Goal: Task Accomplishment & Management: Complete application form

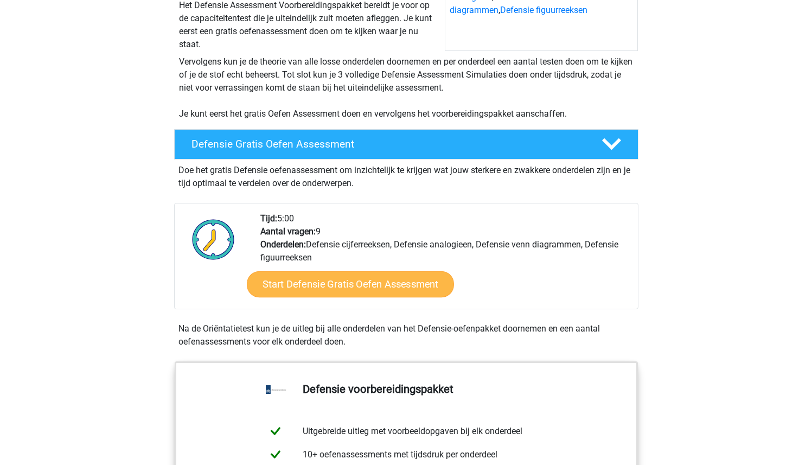
scroll to position [183, 0]
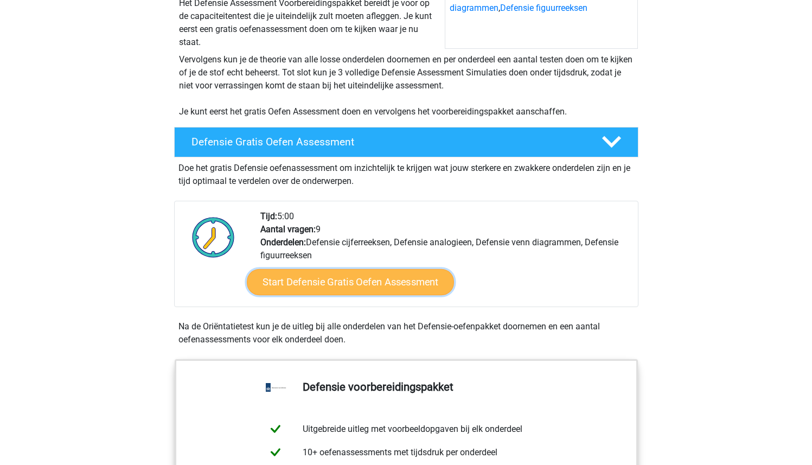
click at [353, 287] on link "Start Defensie Gratis Oefen Assessment" at bounding box center [350, 282] width 207 height 26
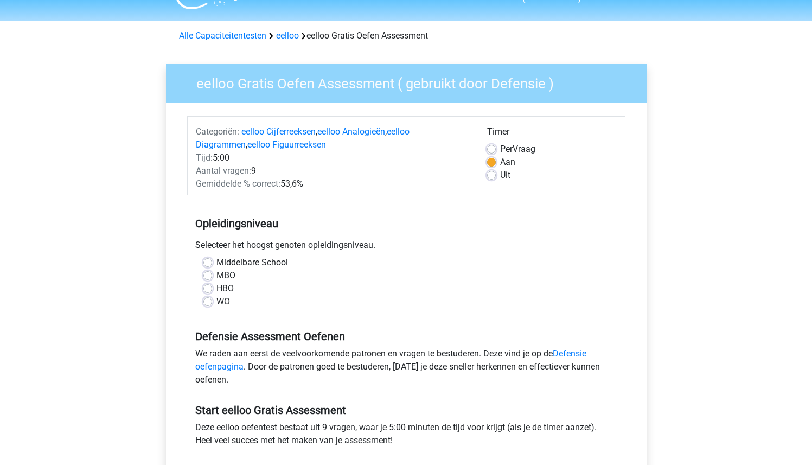
scroll to position [25, 0]
click at [228, 275] on label "MBO" at bounding box center [225, 274] width 19 height 13
click at [212, 275] on input "MBO" at bounding box center [207, 273] width 9 height 11
radio input "true"
click at [228, 289] on label "HBO" at bounding box center [224, 287] width 17 height 13
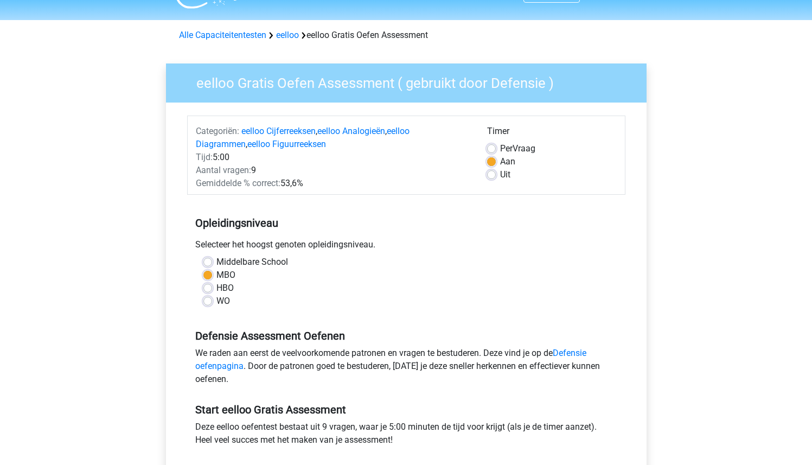
click at [212, 289] on input "HBO" at bounding box center [207, 286] width 9 height 11
radio input "true"
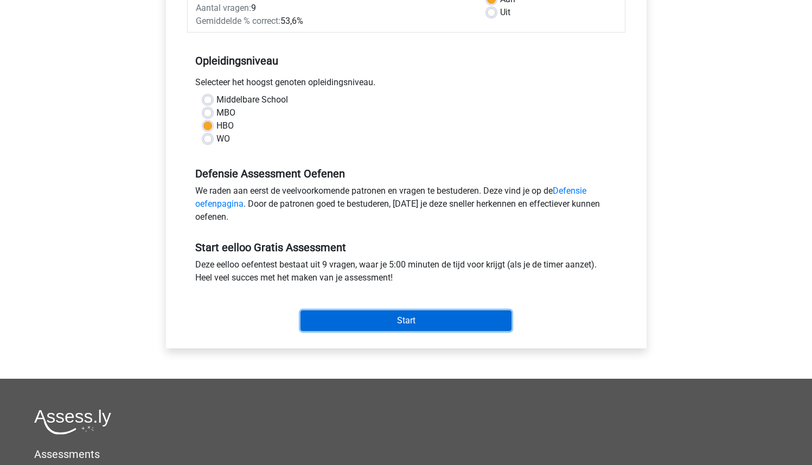
click at [420, 329] on input "Start" at bounding box center [405, 320] width 211 height 21
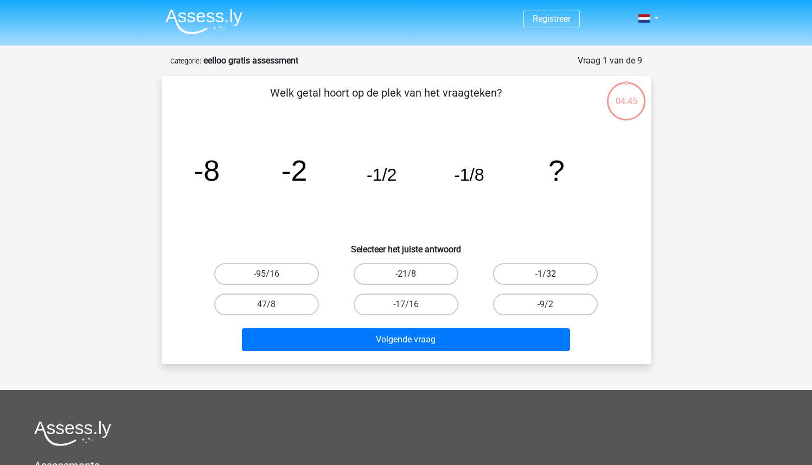
click at [514, 275] on label "-1/32" at bounding box center [545, 274] width 105 height 22
click at [545, 275] on input "-1/32" at bounding box center [548, 277] width 7 height 7
radio input "true"
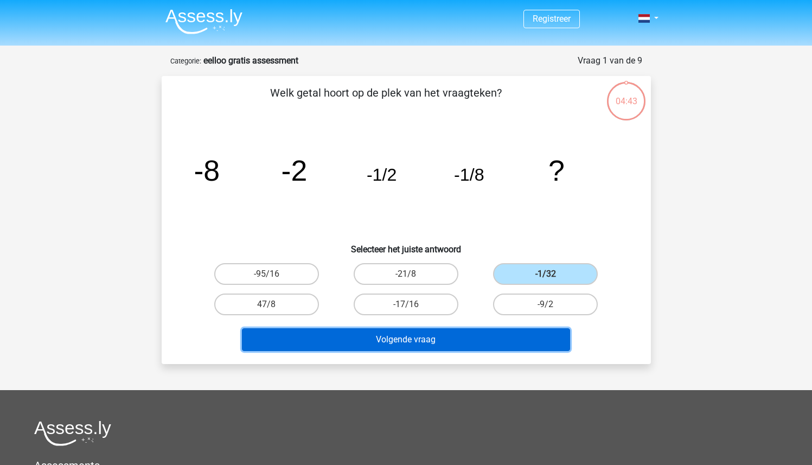
click at [480, 335] on button "Volgende vraag" at bounding box center [406, 339] width 328 height 23
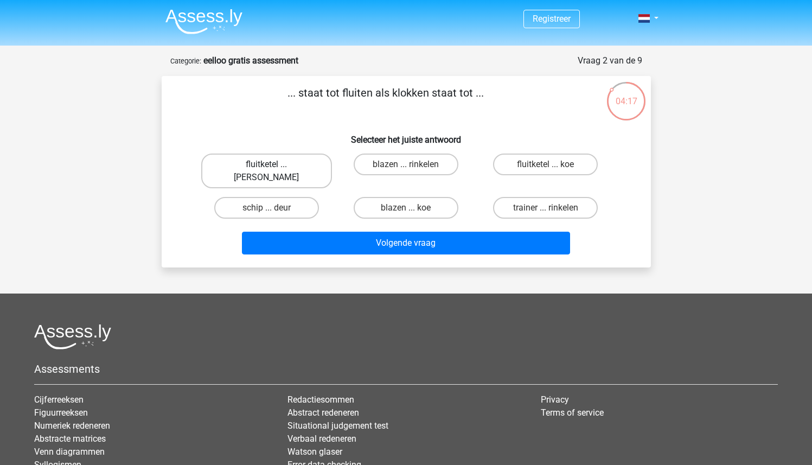
click at [268, 161] on label "fluitketel ... [PERSON_NAME]" at bounding box center [266, 170] width 131 height 35
click at [268, 164] on input "fluitketel ... [PERSON_NAME]" at bounding box center [269, 167] width 7 height 7
radio input "true"
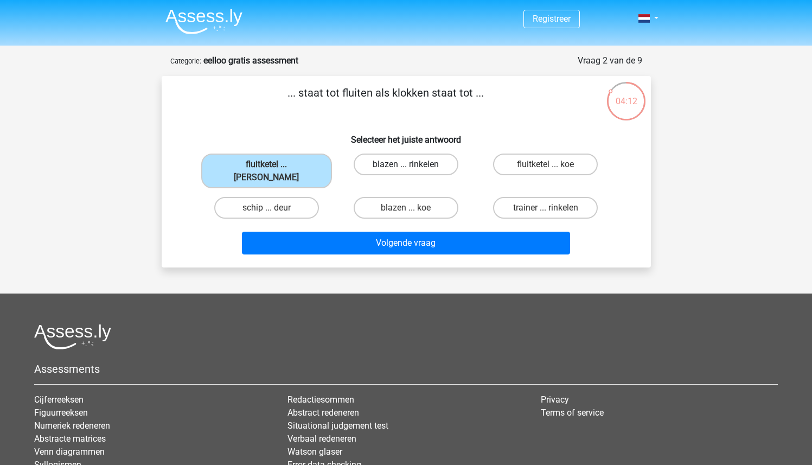
click at [424, 162] on label "blazen ... rinkelen" at bounding box center [405, 164] width 105 height 22
click at [413, 164] on input "blazen ... rinkelen" at bounding box center [408, 167] width 7 height 7
radio input "true"
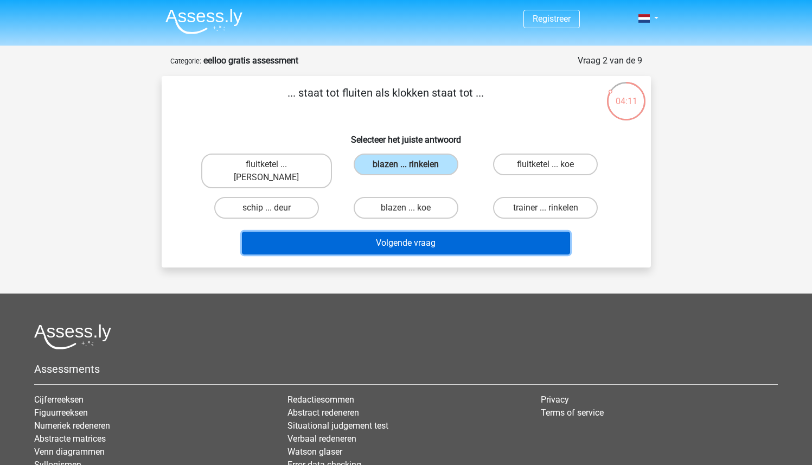
click at [428, 231] on button "Volgende vraag" at bounding box center [406, 242] width 328 height 23
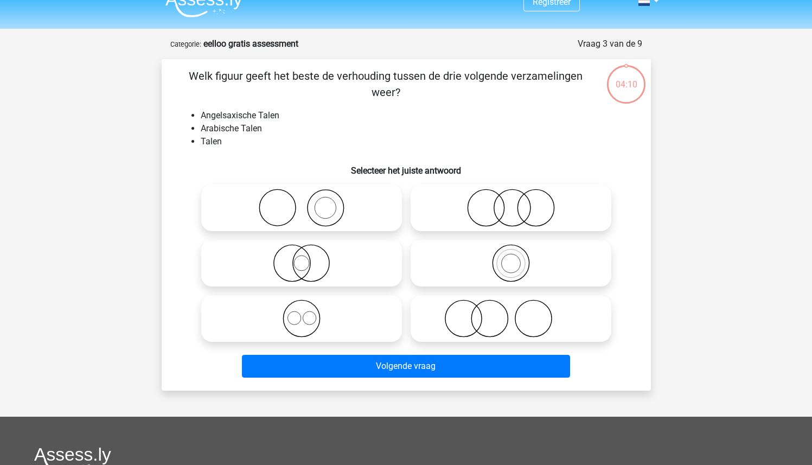
scroll to position [54, 0]
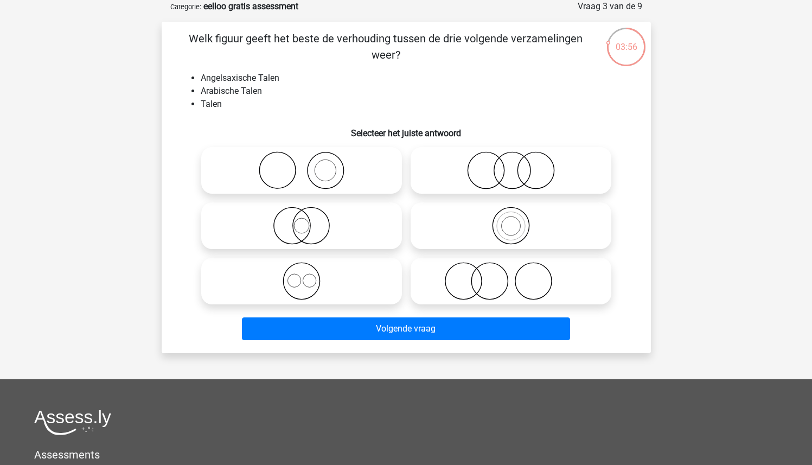
click at [499, 224] on icon at bounding box center [511, 226] width 192 height 38
click at [511, 220] on input "radio" at bounding box center [514, 216] width 7 height 7
radio input "true"
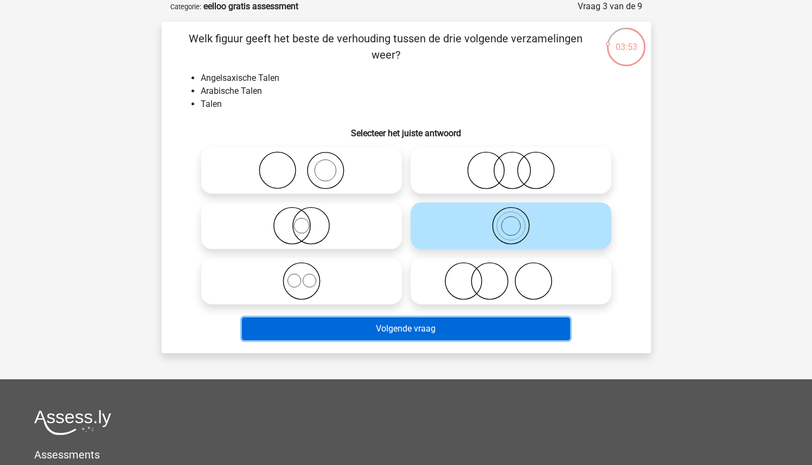
click at [420, 332] on button "Volgende vraag" at bounding box center [406, 328] width 328 height 23
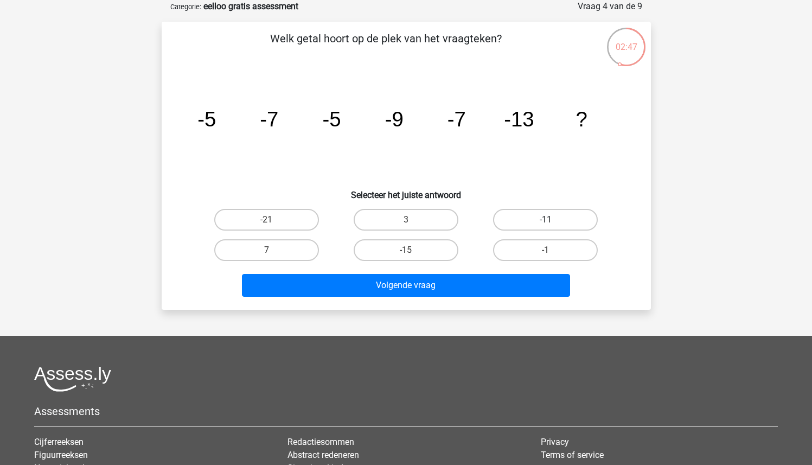
click at [566, 220] on label "-11" at bounding box center [545, 220] width 105 height 22
click at [552, 220] on input "-11" at bounding box center [548, 223] width 7 height 7
radio input "true"
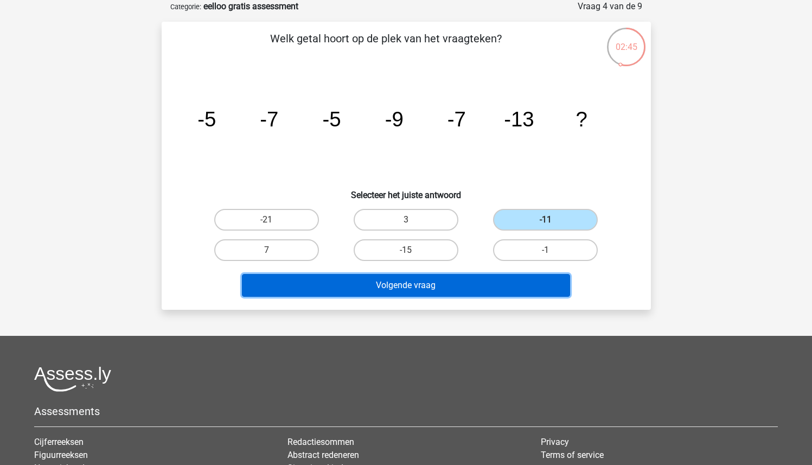
click at [465, 289] on button "Volgende vraag" at bounding box center [406, 285] width 328 height 23
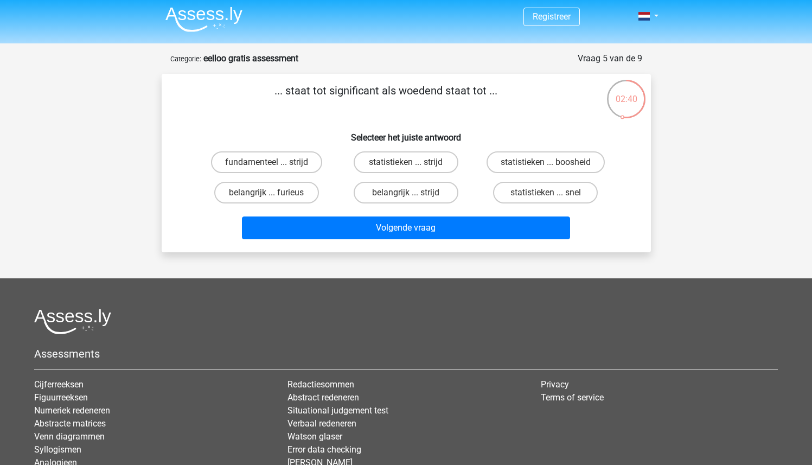
scroll to position [0, 0]
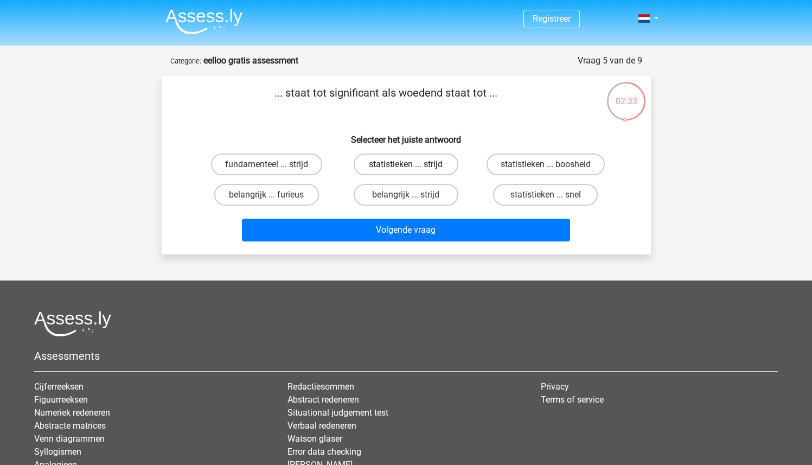
click at [405, 169] on label "statistieken ... strijd" at bounding box center [405, 164] width 105 height 22
click at [405, 169] on input "statistieken ... strijd" at bounding box center [408, 167] width 7 height 7
radio input "true"
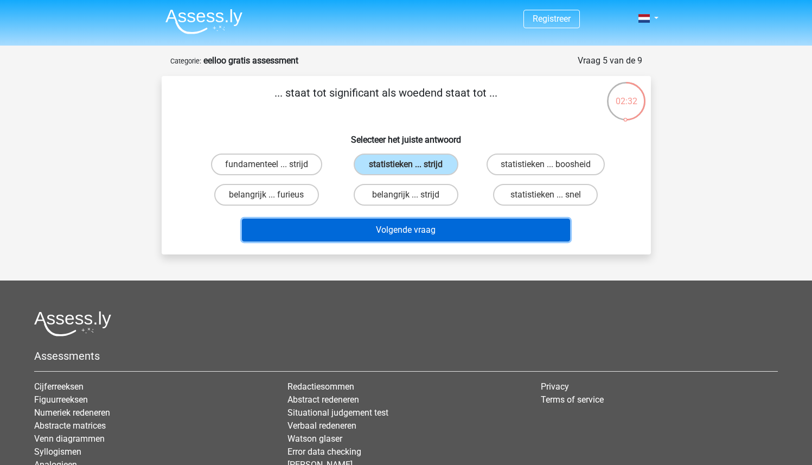
click at [402, 228] on button "Volgende vraag" at bounding box center [406, 229] width 328 height 23
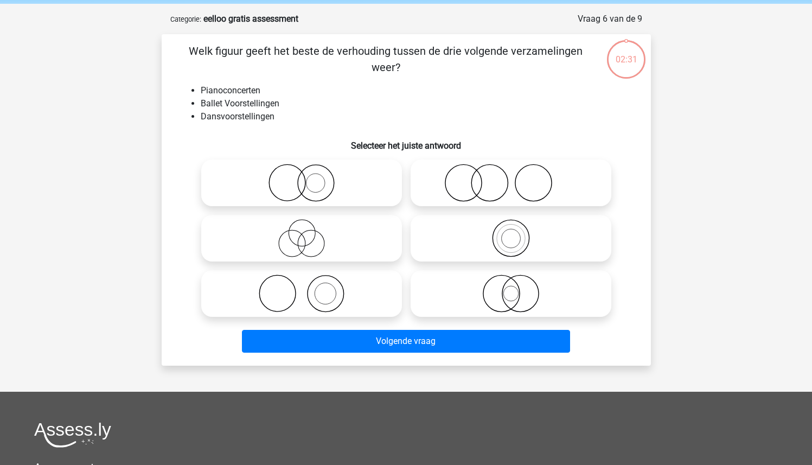
scroll to position [54, 0]
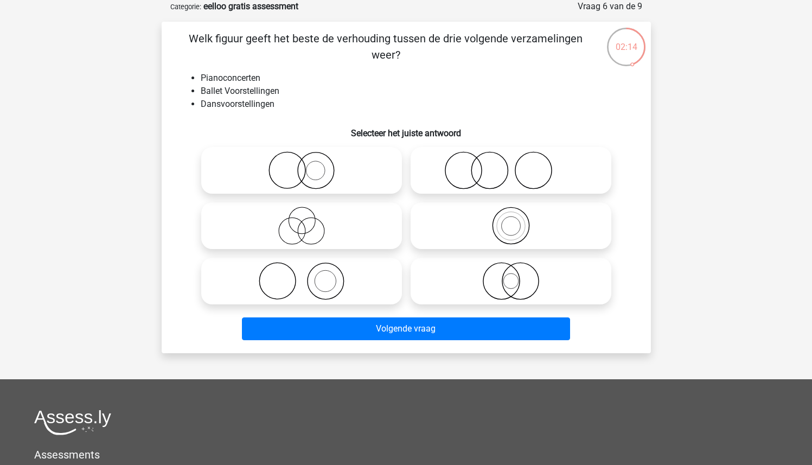
click at [298, 228] on circle at bounding box center [311, 231] width 27 height 27
click at [301, 220] on input "radio" at bounding box center [304, 216] width 7 height 7
radio input "true"
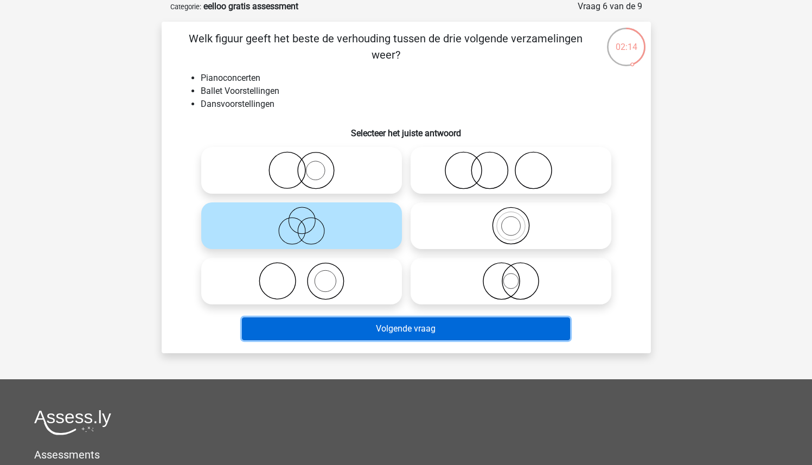
click at [357, 325] on button "Volgende vraag" at bounding box center [406, 328] width 328 height 23
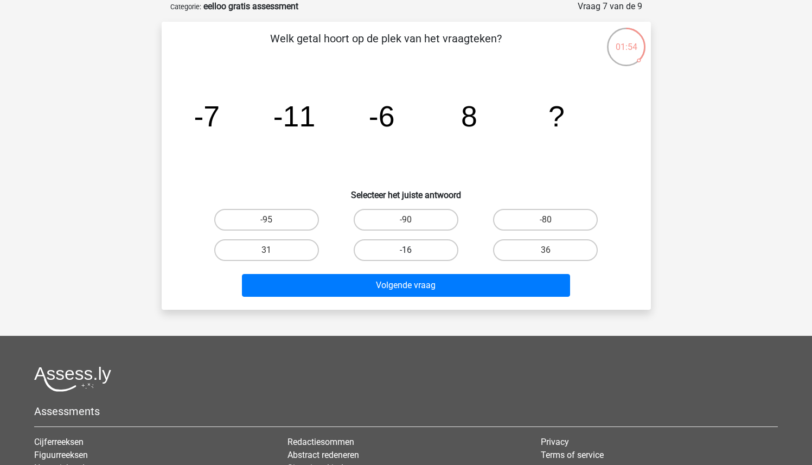
click at [413, 248] on label "-16" at bounding box center [405, 250] width 105 height 22
click at [413, 250] on input "-16" at bounding box center [408, 253] width 7 height 7
radio input "true"
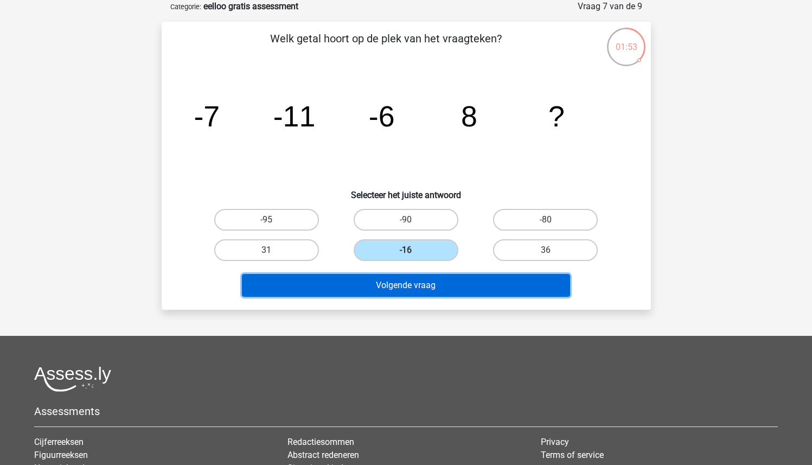
click at [428, 284] on button "Volgende vraag" at bounding box center [406, 285] width 328 height 23
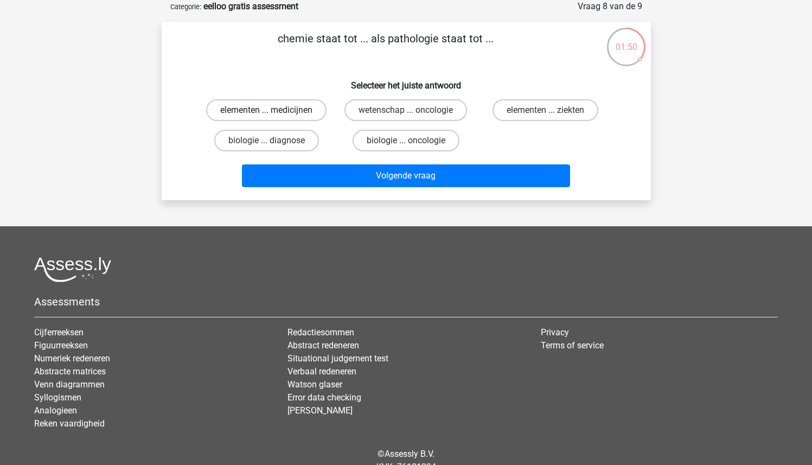
click at [307, 120] on label "elementen ... medicijnen" at bounding box center [266, 110] width 120 height 22
click at [273, 117] on input "elementen ... medicijnen" at bounding box center [269, 113] width 7 height 7
radio input "true"
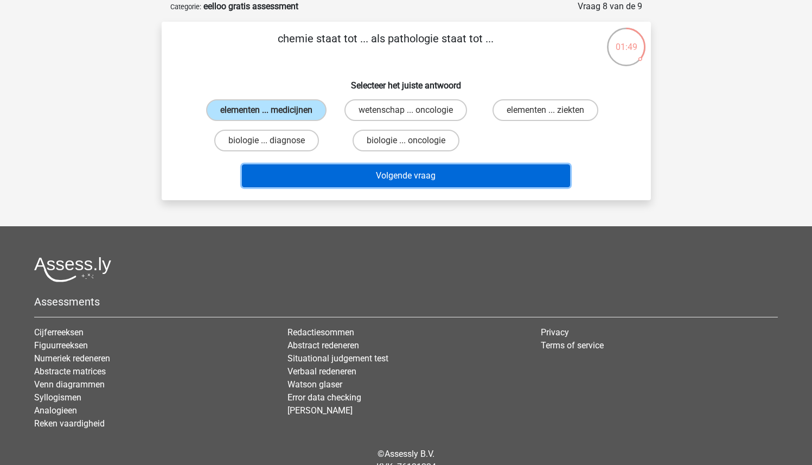
click at [314, 169] on button "Volgende vraag" at bounding box center [406, 175] width 328 height 23
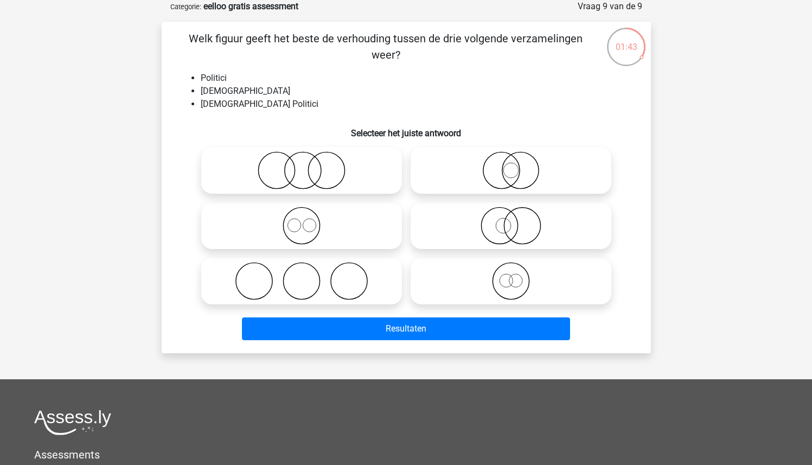
click at [507, 187] on circle at bounding box center [500, 170] width 36 height 36
click at [511, 165] on input "radio" at bounding box center [514, 161] width 7 height 7
radio input "true"
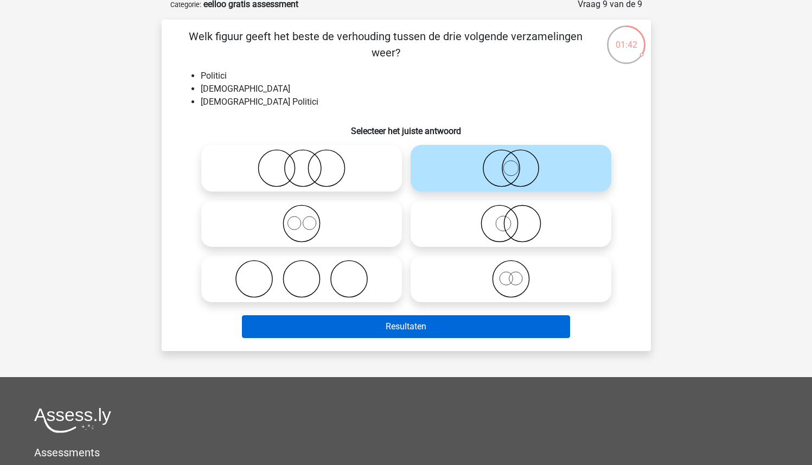
drag, startPoint x: 344, startPoint y: 320, endPoint x: 336, endPoint y: 329, distance: 11.9
click at [336, 329] on div "Resultaten" at bounding box center [406, 324] width 454 height 36
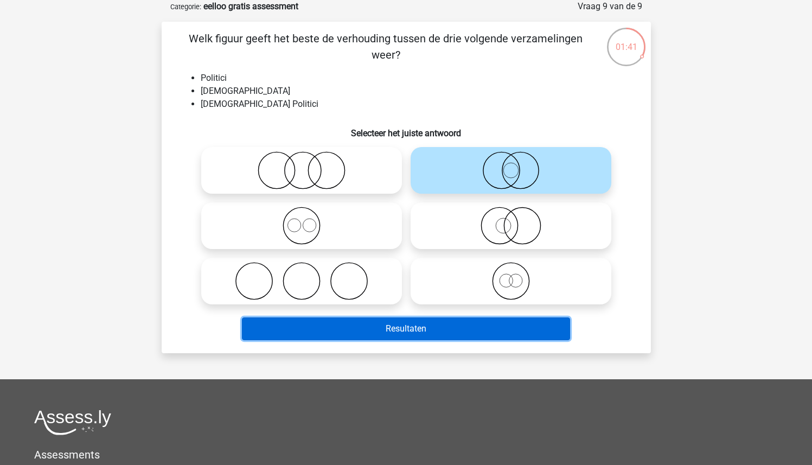
click at [324, 327] on button "Resultaten" at bounding box center [406, 328] width 328 height 23
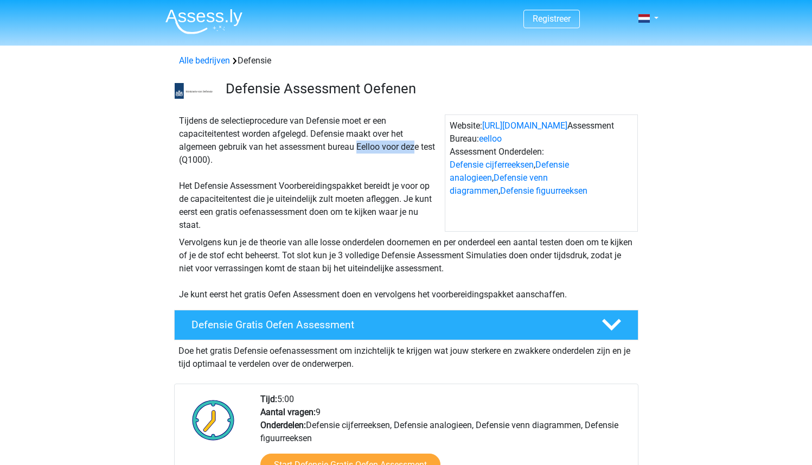
drag, startPoint x: 331, startPoint y: 149, endPoint x: 380, endPoint y: 153, distance: 48.9
click at [380, 153] on div "Tijdens de selectieprocedure van Defensie moet er een capaciteitentest worden a…" at bounding box center [310, 172] width 270 height 117
copy div "bureau Eelloo"
